Goal: Transaction & Acquisition: Purchase product/service

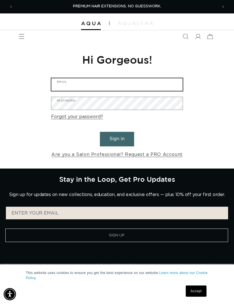
type input "v.swanson593@gmail.com"
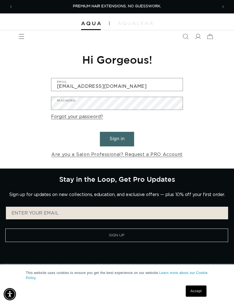
click at [117, 138] on button "Sign in" at bounding box center [117, 139] width 34 height 14
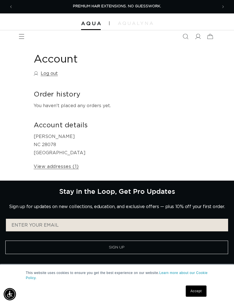
click at [23, 36] on icon "Menu" at bounding box center [22, 37] width 6 height 6
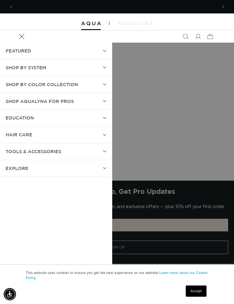
scroll to position [0, 408]
click at [103, 70] on summary "SHOP BY SYSTEM" at bounding box center [56, 67] width 112 height 17
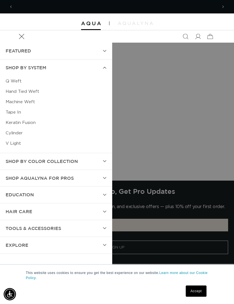
scroll to position [0, 204]
click at [13, 112] on link "Tape In" at bounding box center [56, 112] width 101 height 10
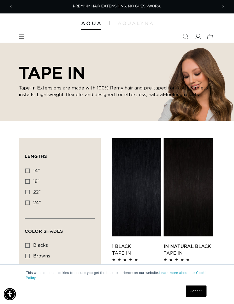
click at [94, 26] on link at bounding box center [91, 24] width 20 height 4
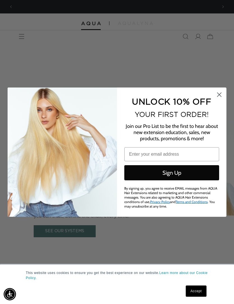
click at [221, 90] on circle "Close dialog" at bounding box center [219, 94] width 9 height 9
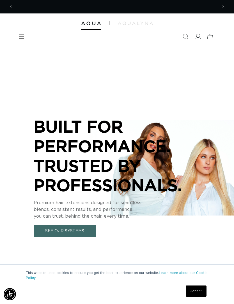
scroll to position [0, 204]
